Goal: Find contact information: Find contact information

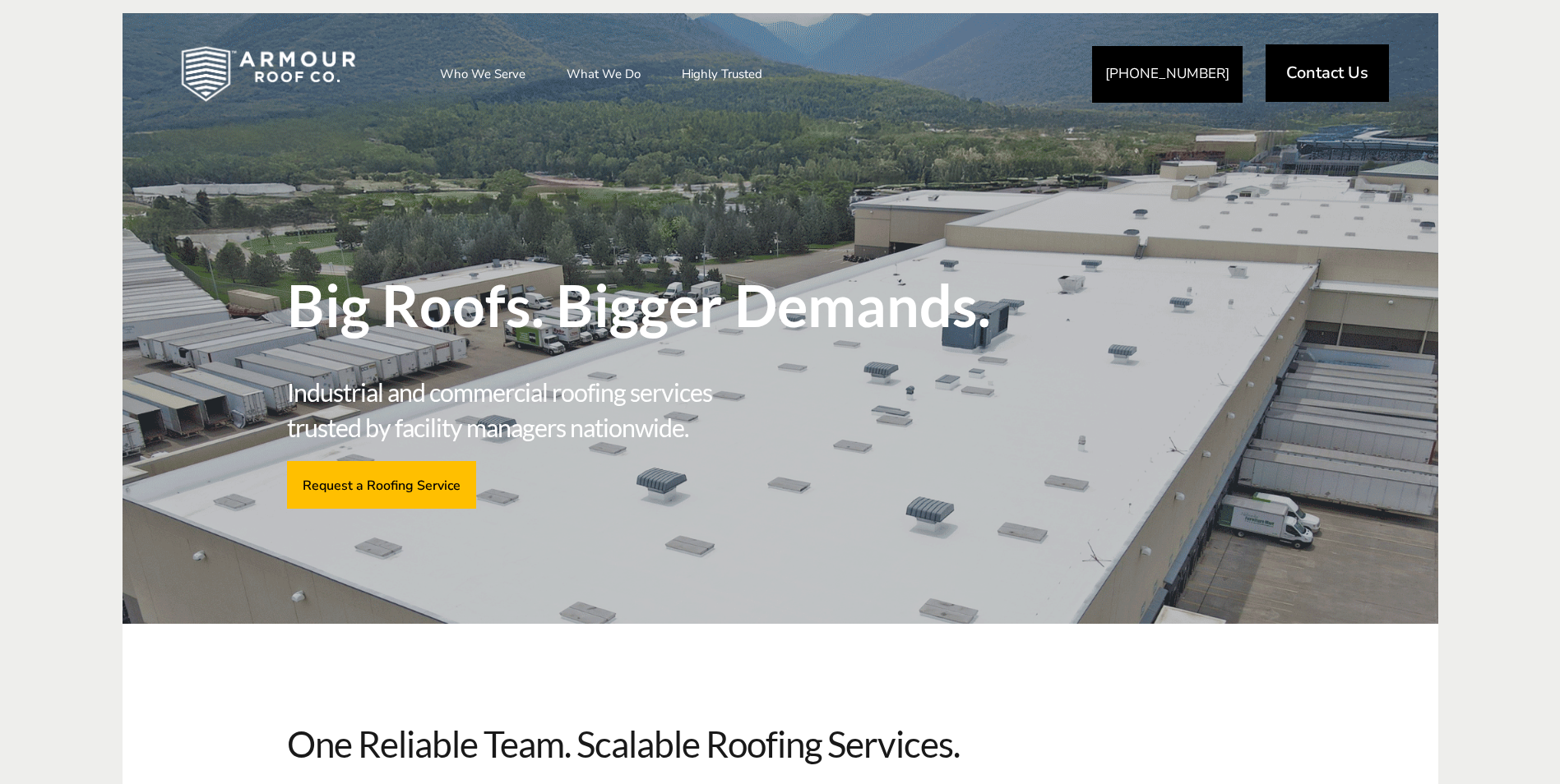
click at [1326, 79] on span "Contact Us" at bounding box center [1328, 73] width 82 height 17
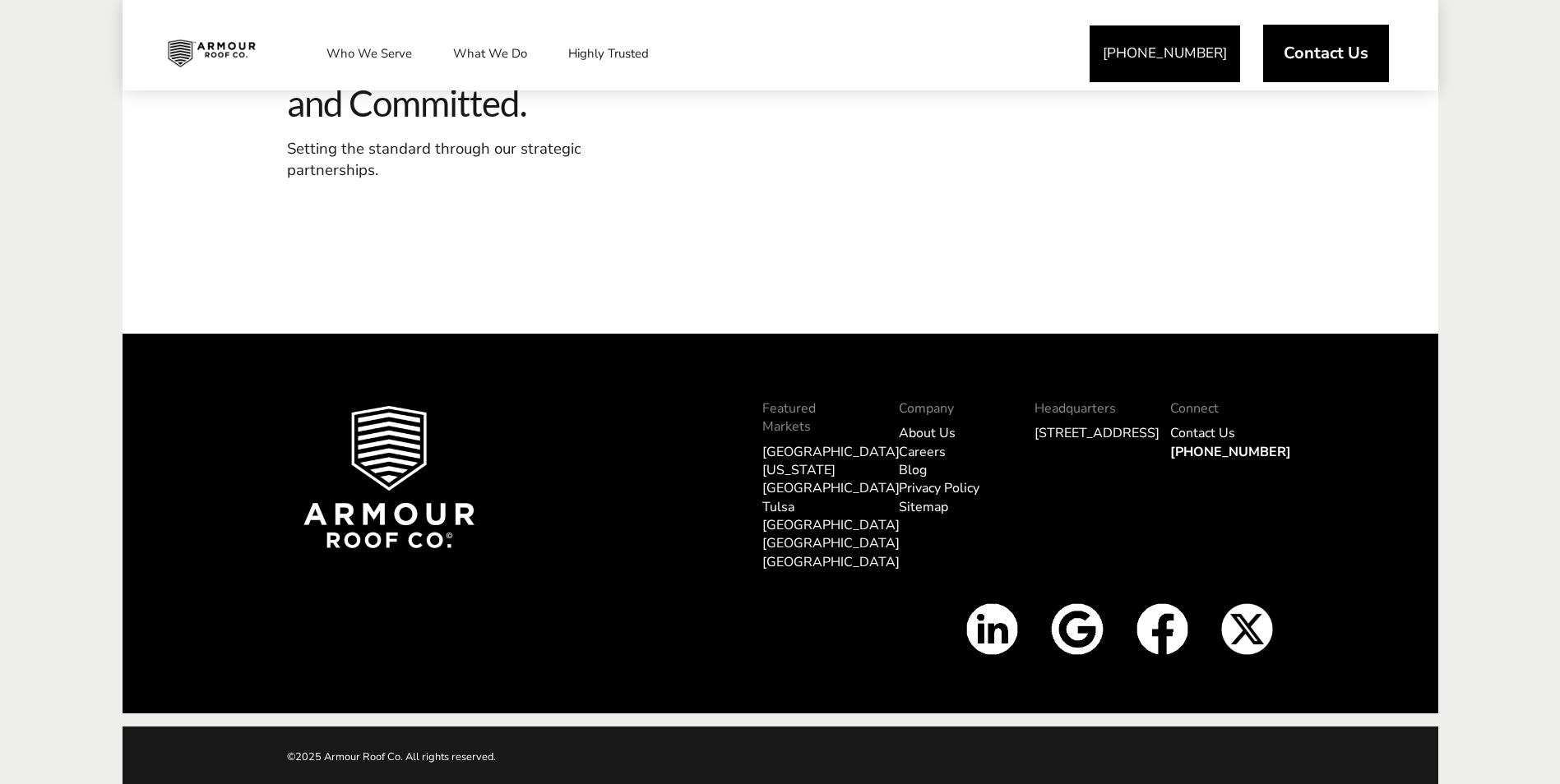
scroll to position [1938, 0]
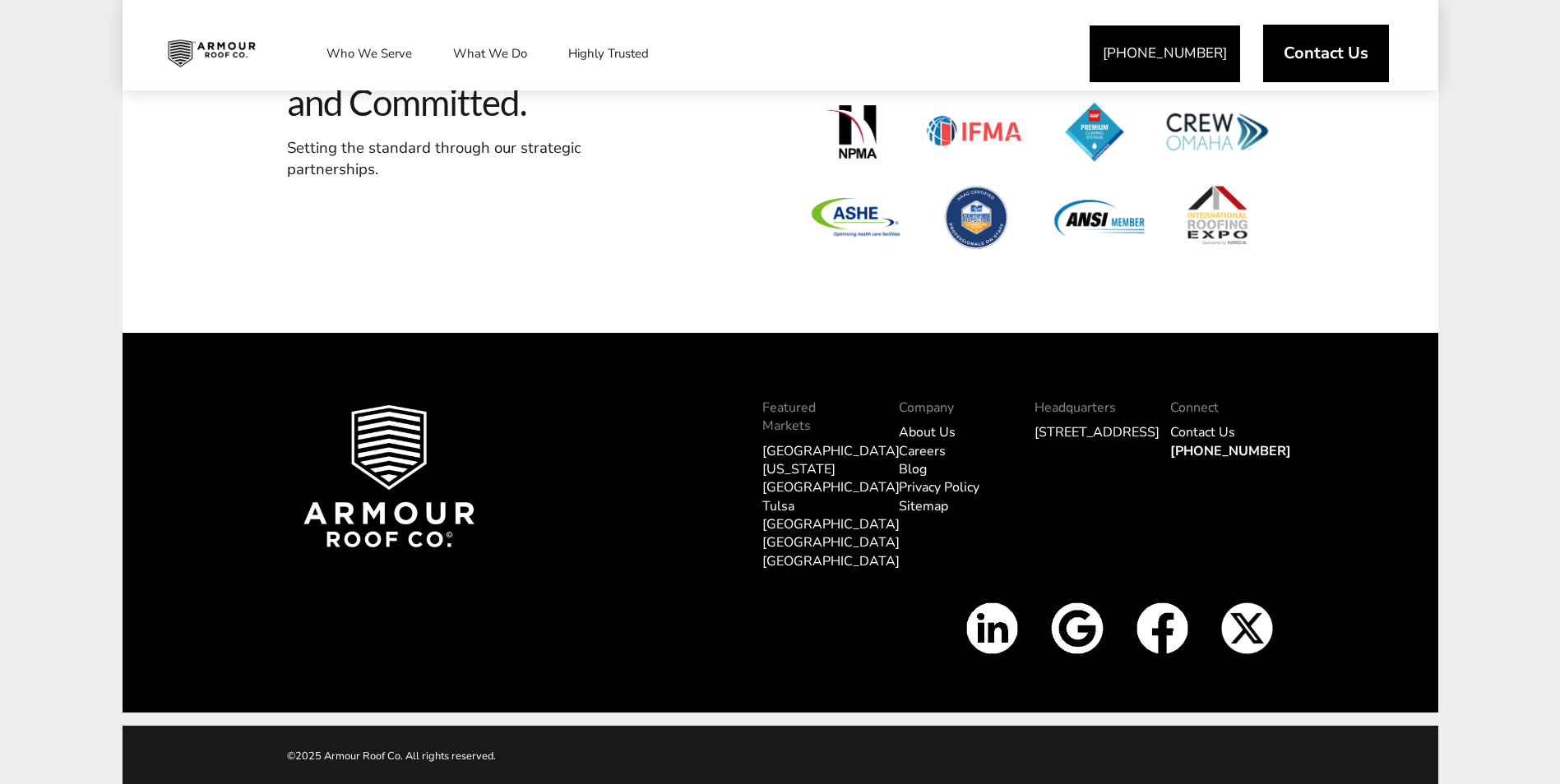
click at [1165, 625] on img at bounding box center [1162, 628] width 52 height 52
click at [776, 454] on link "[GEOGRAPHIC_DATA]" at bounding box center [831, 451] width 138 height 18
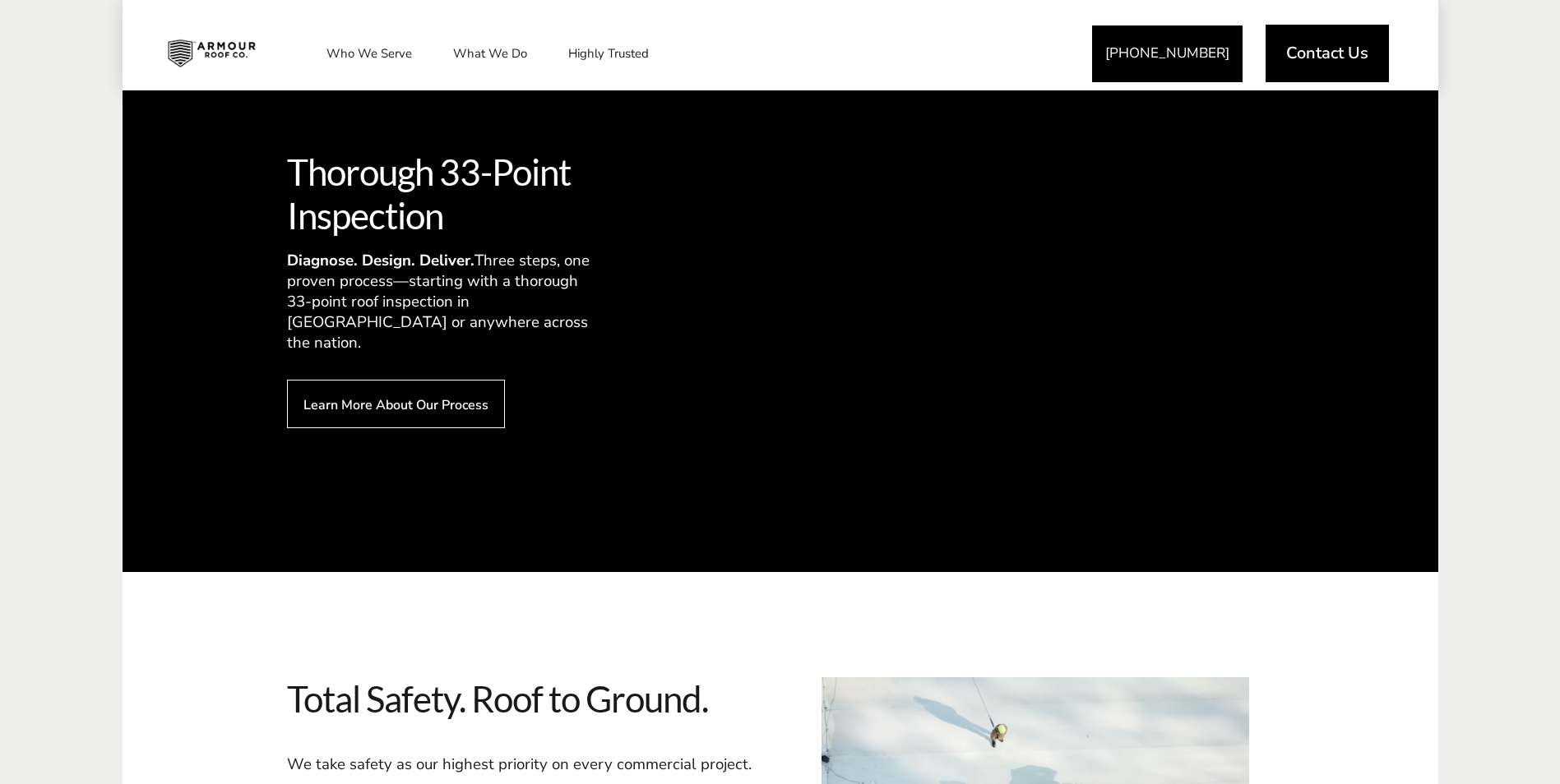
scroll to position [2575, 0]
